Goal: Navigation & Orientation: Find specific page/section

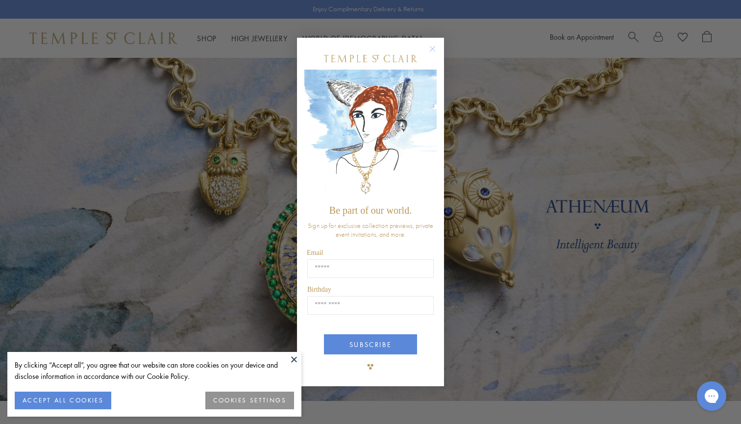
click at [434, 50] on circle "Close dialog" at bounding box center [433, 49] width 12 height 12
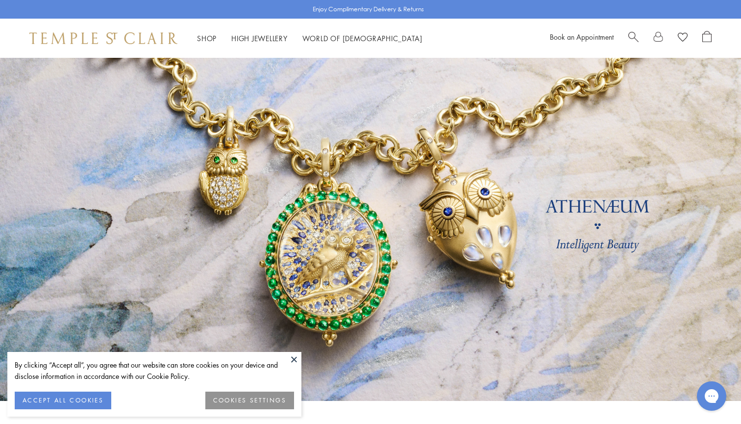
click at [295, 356] on button at bounding box center [294, 359] width 15 height 15
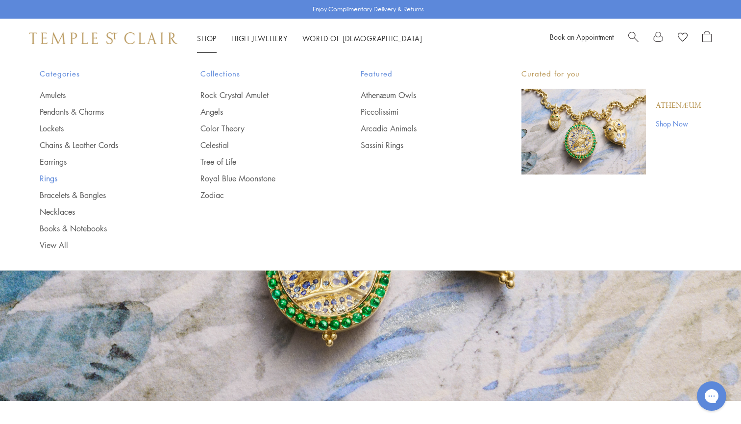
click at [47, 175] on link "Rings" at bounding box center [101, 178] width 122 height 11
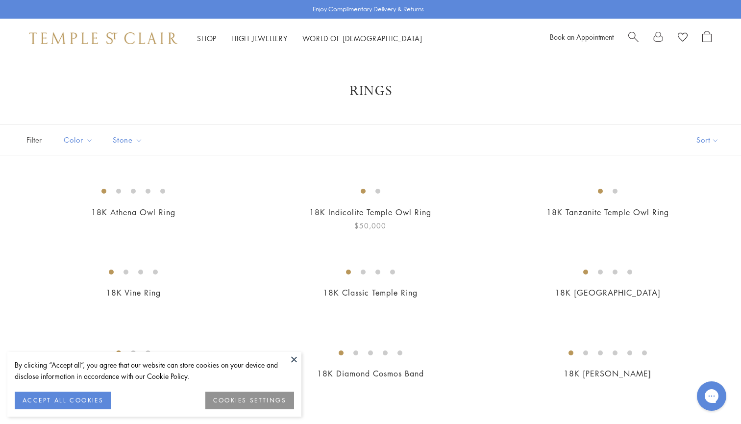
click at [296, 359] on button at bounding box center [294, 359] width 15 height 15
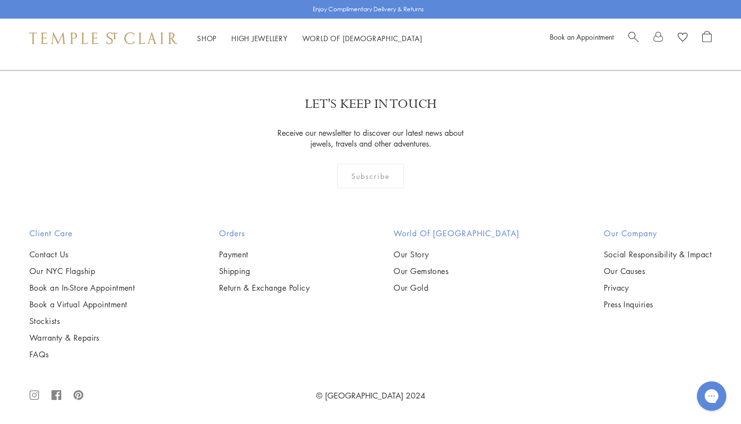
scroll to position [4375, 0]
click at [372, 31] on link "2" at bounding box center [371, 17] width 32 height 27
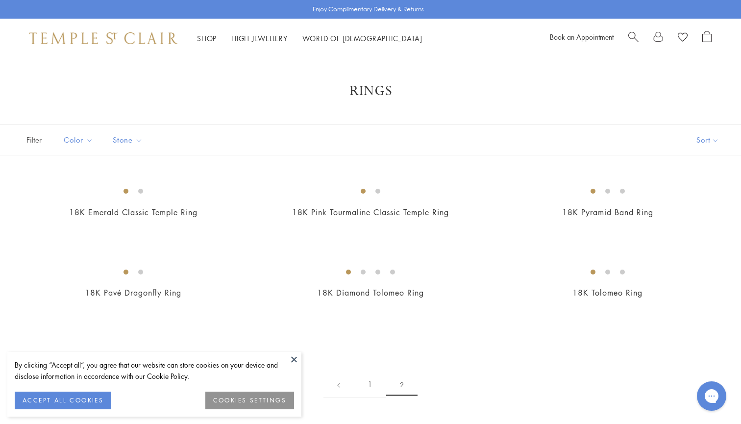
click at [295, 356] on button at bounding box center [294, 359] width 15 height 15
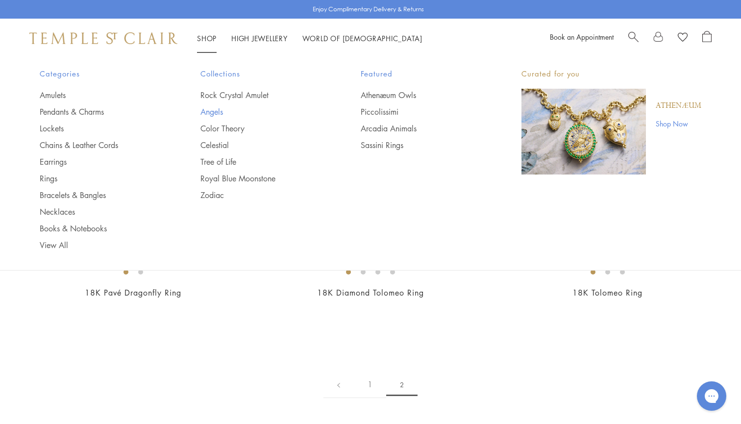
click at [212, 112] on link "Angels" at bounding box center [261, 111] width 122 height 11
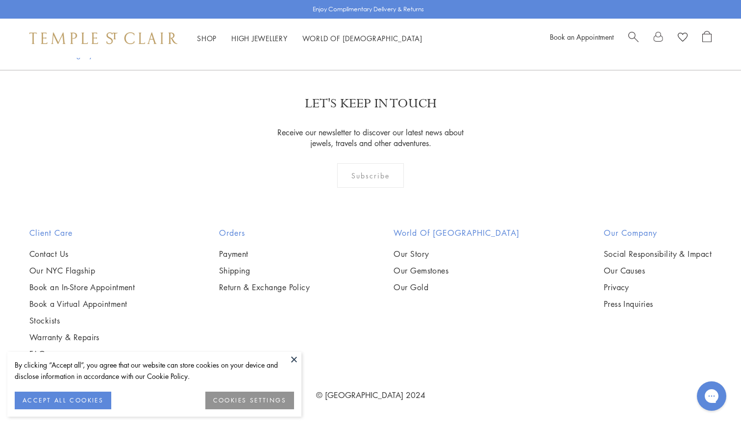
scroll to position [770, 0]
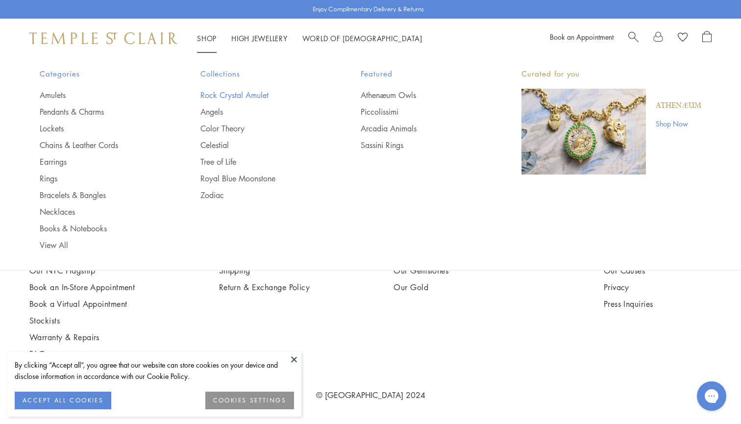
click at [233, 92] on link "Rock Crystal Amulet" at bounding box center [261, 95] width 122 height 11
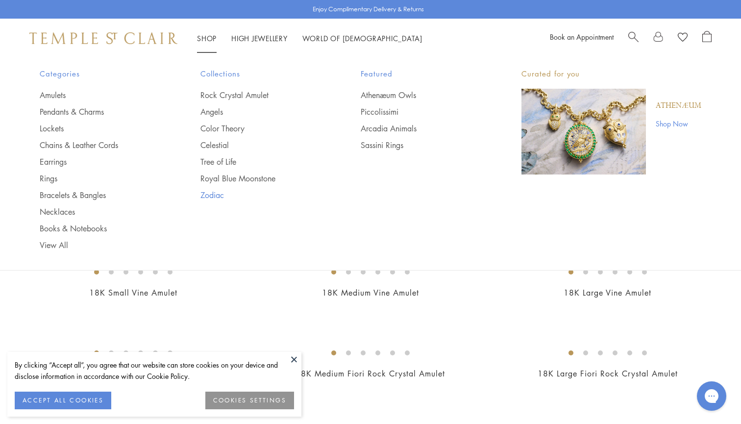
click at [215, 193] on link "Zodiac" at bounding box center [261, 195] width 122 height 11
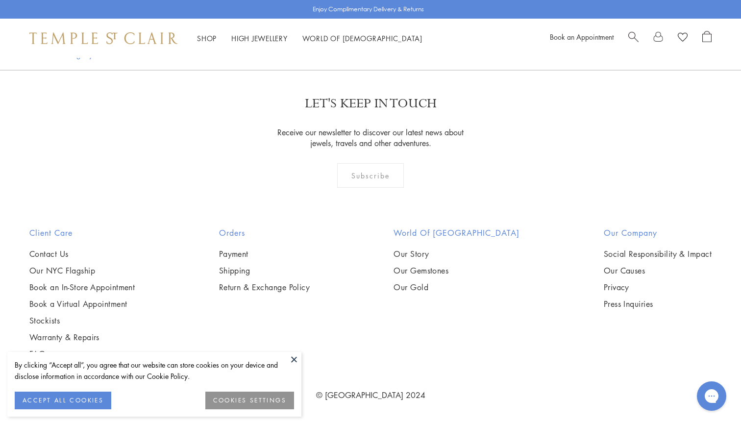
scroll to position [1677, 0]
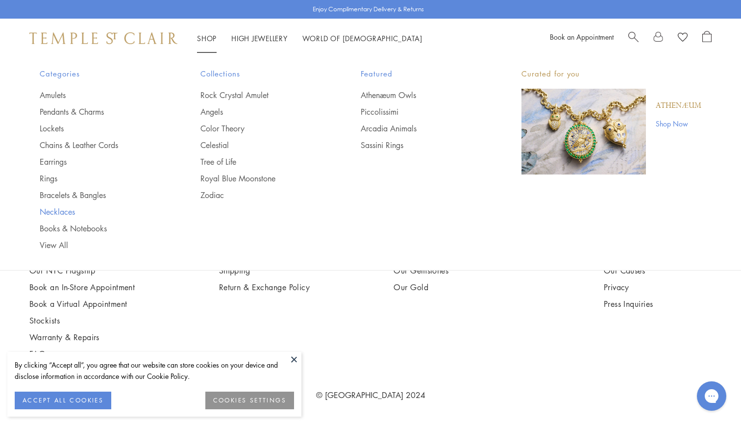
click at [56, 213] on link "Necklaces" at bounding box center [101, 211] width 122 height 11
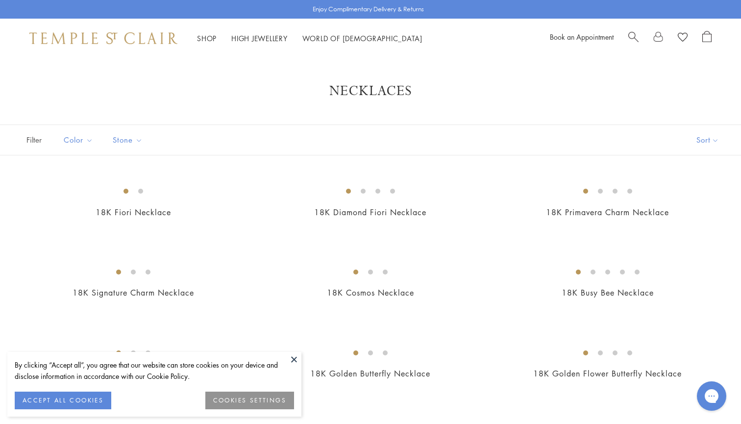
click at [292, 361] on button at bounding box center [294, 359] width 15 height 15
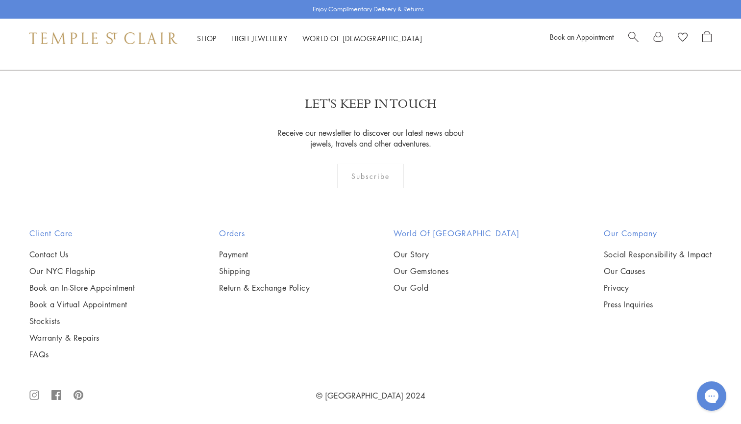
scroll to position [3700, 0]
